Goal: Transaction & Acquisition: Purchase product/service

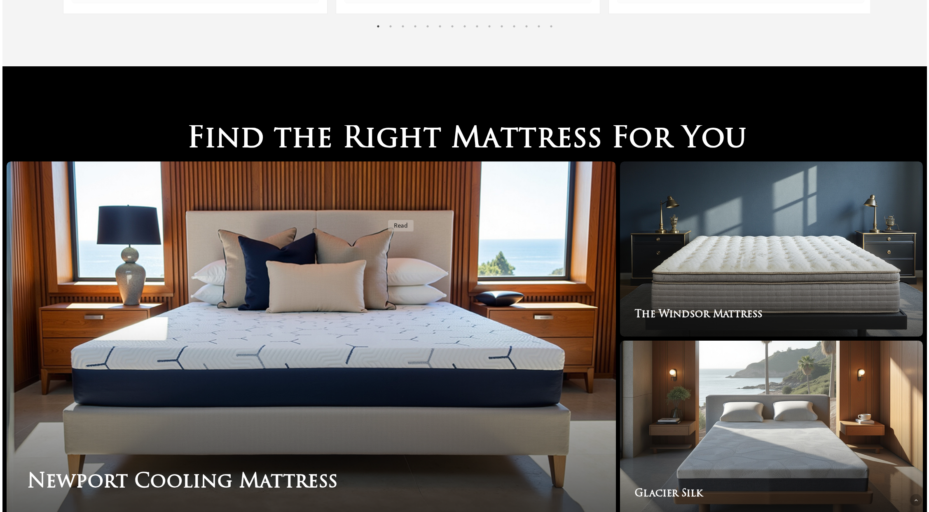
scroll to position [1386, 0]
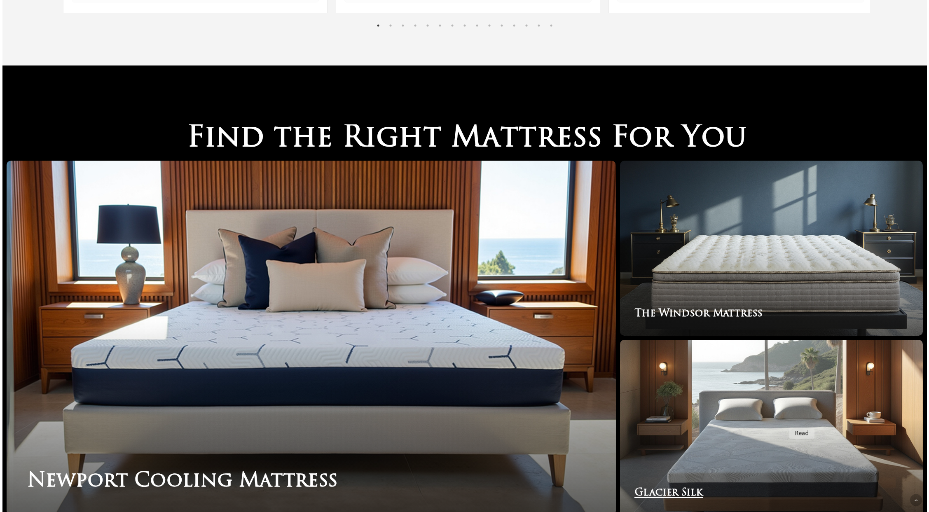
click at [785, 422] on link "Glacier Silk" at bounding box center [771, 427] width 303 height 175
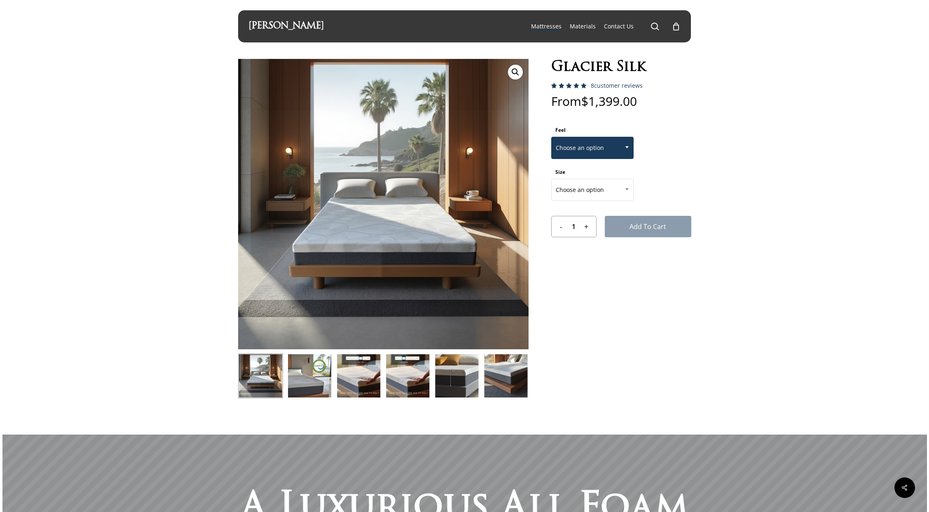
click at [603, 153] on span "Choose an option" at bounding box center [593, 147] width 82 height 17
click at [669, 173] on form "Feel Choose an option PLUSH MEDIUM FIRM Choose an option Size Choose an option …" at bounding box center [621, 181] width 140 height 114
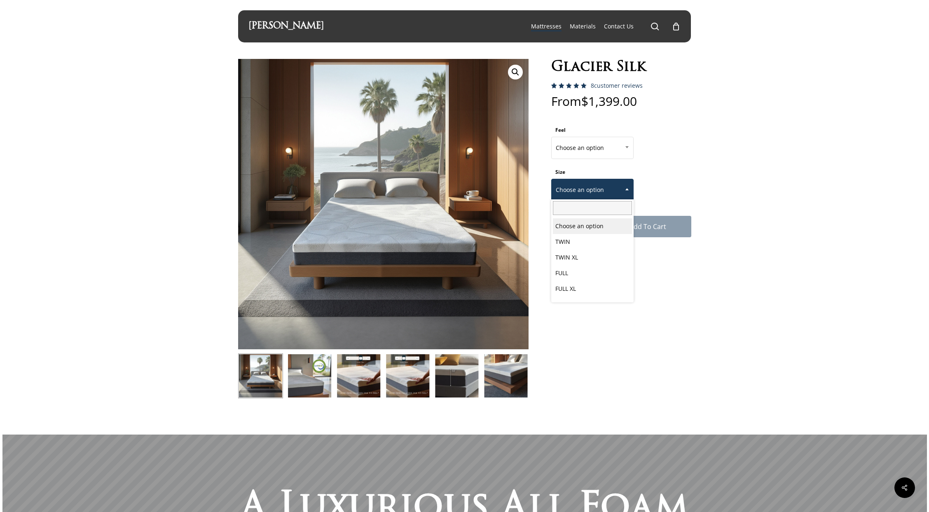
click at [600, 189] on span "Choose an option" at bounding box center [593, 189] width 82 height 17
drag, startPoint x: 798, startPoint y: 171, endPoint x: 731, endPoint y: 286, distance: 132.9
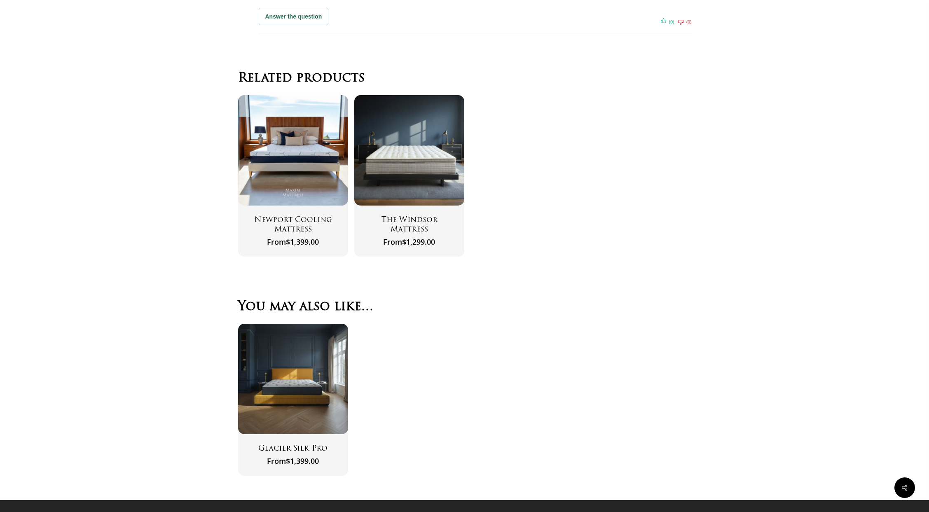
scroll to position [2766, 0]
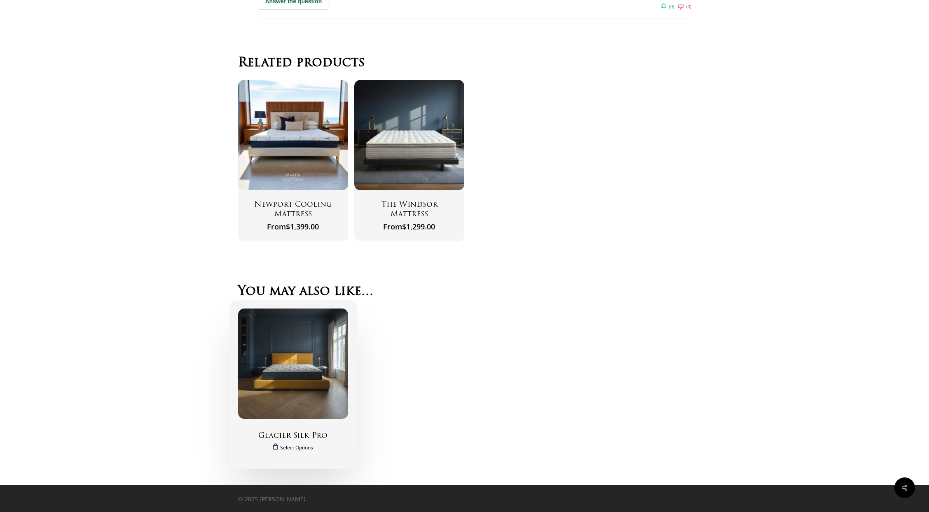
click at [291, 436] on h2 "Glacier Silk Pro" at bounding box center [293, 437] width 90 height 10
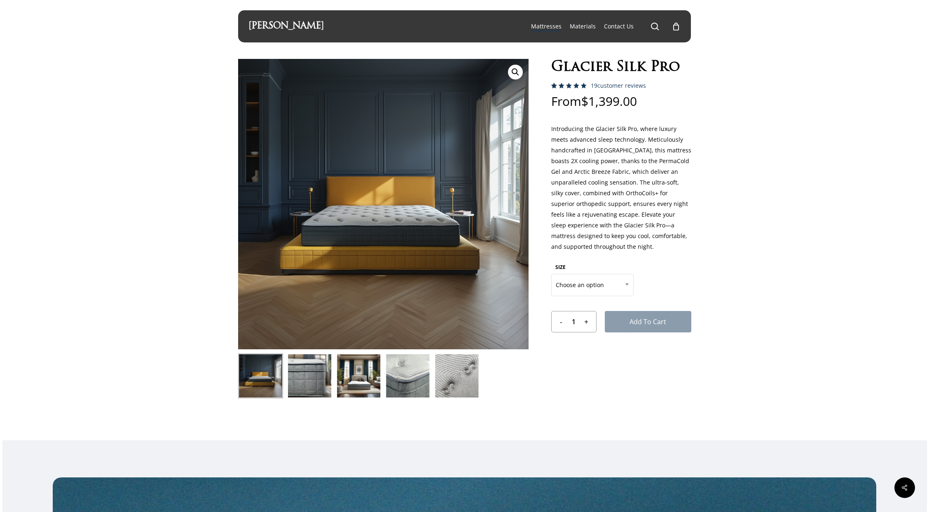
click at [309, 378] on img at bounding box center [309, 375] width 45 height 45
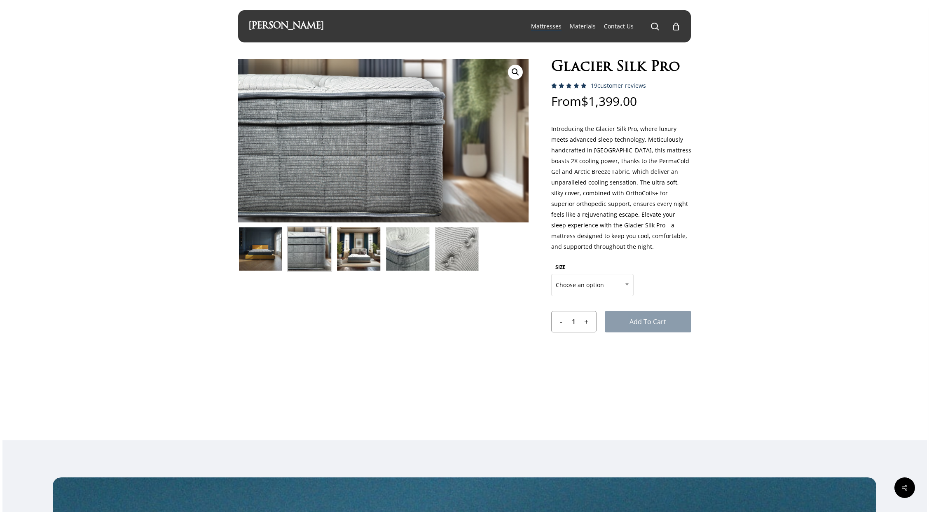
click at [362, 269] on img at bounding box center [358, 249] width 45 height 45
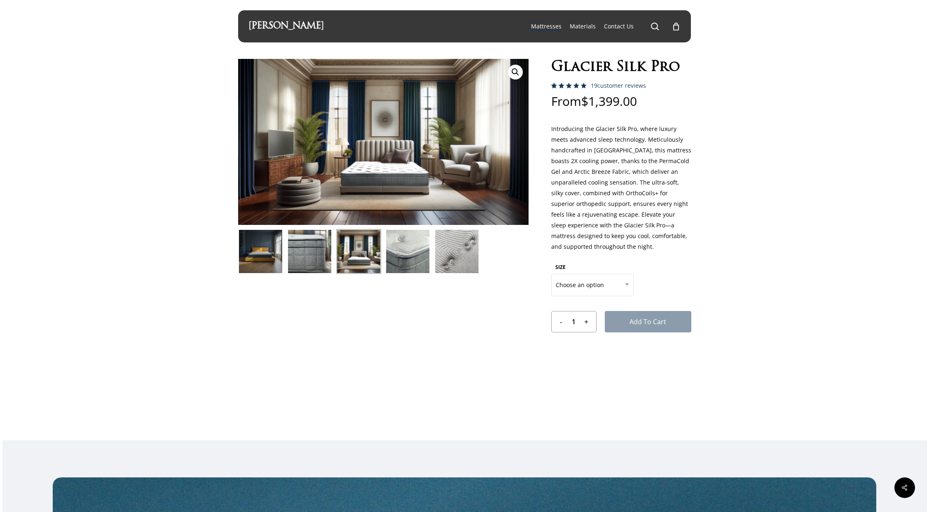
click at [420, 250] on img at bounding box center [407, 251] width 45 height 45
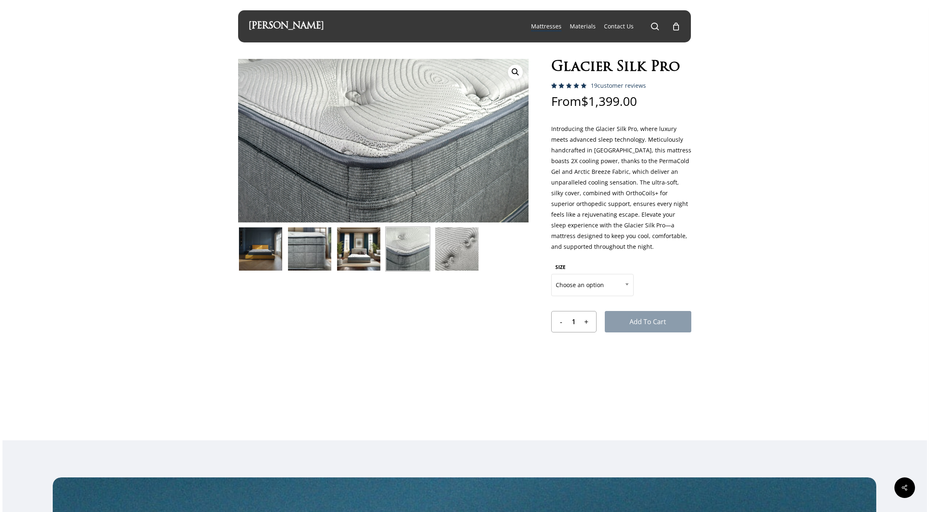
click at [364, 259] on img at bounding box center [358, 249] width 45 height 45
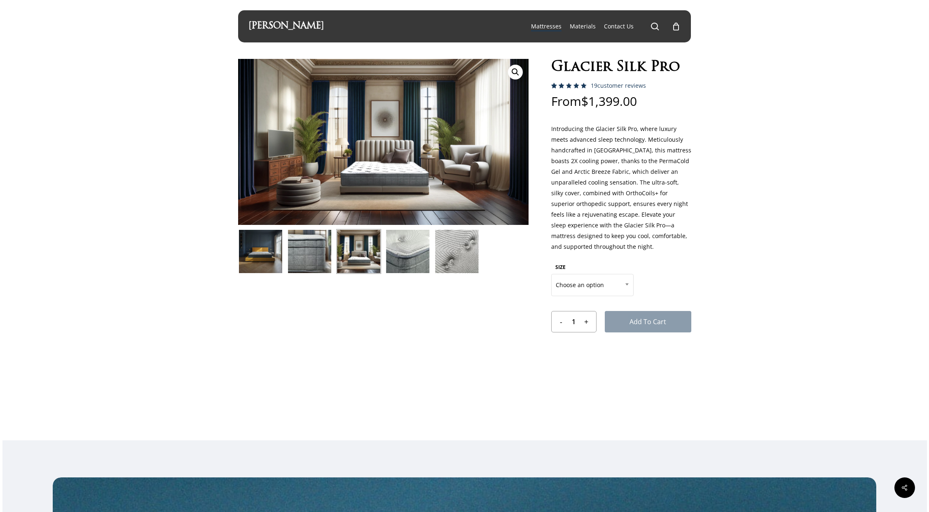
click at [412, 262] on img at bounding box center [407, 251] width 45 height 45
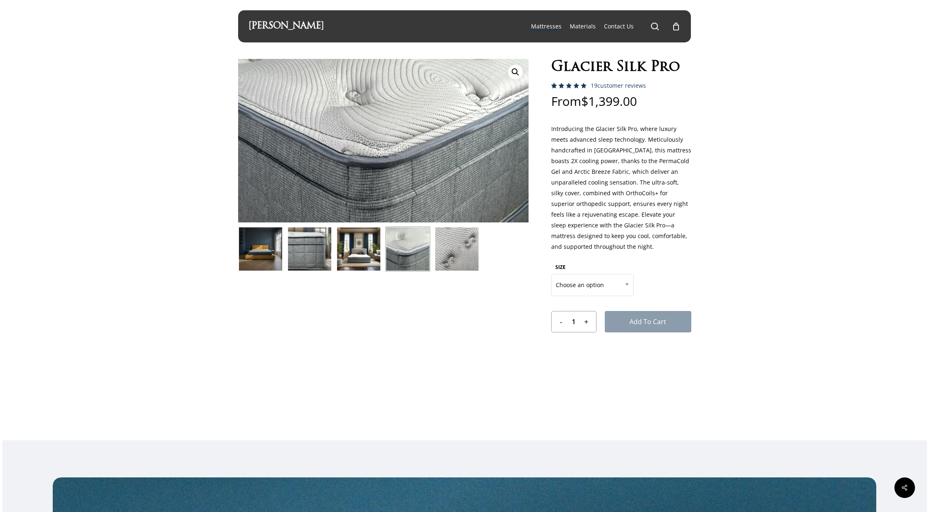
click at [357, 252] on img at bounding box center [358, 249] width 45 height 45
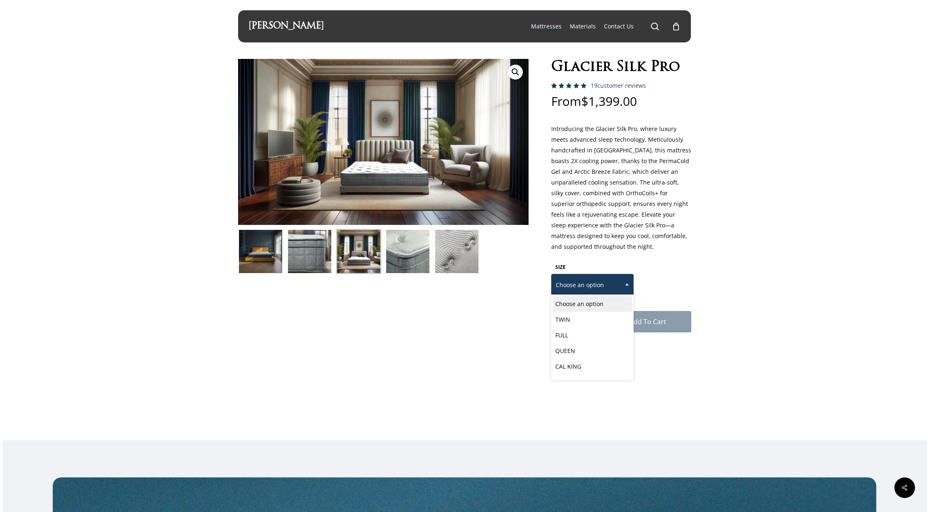
click at [581, 288] on span "Choose an option" at bounding box center [593, 284] width 82 height 17
select select "QUEEN"
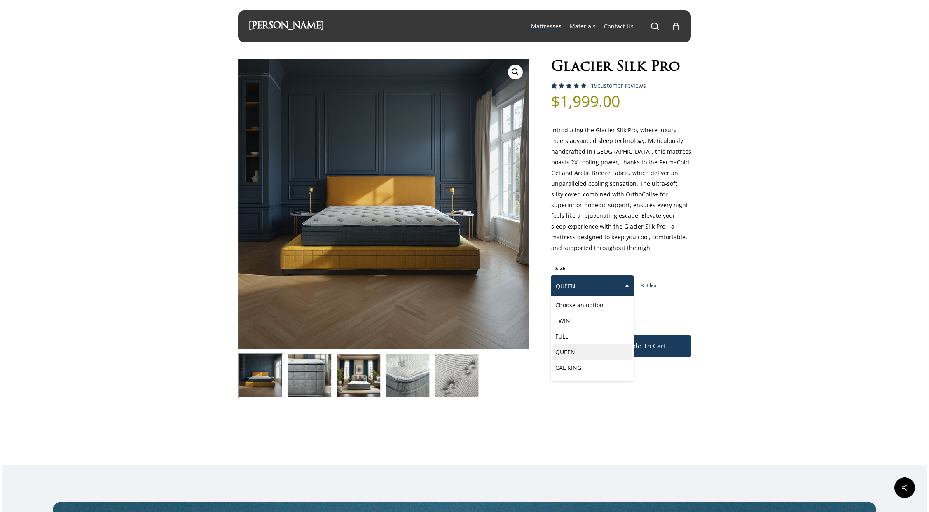
click at [602, 285] on span "QUEEN" at bounding box center [593, 286] width 82 height 17
click at [683, 224] on p "Introducing the Glacier Silk Pro, where luxury meets advanced sleep technology.…" at bounding box center [621, 193] width 140 height 137
